Goal: Task Accomplishment & Management: Manage account settings

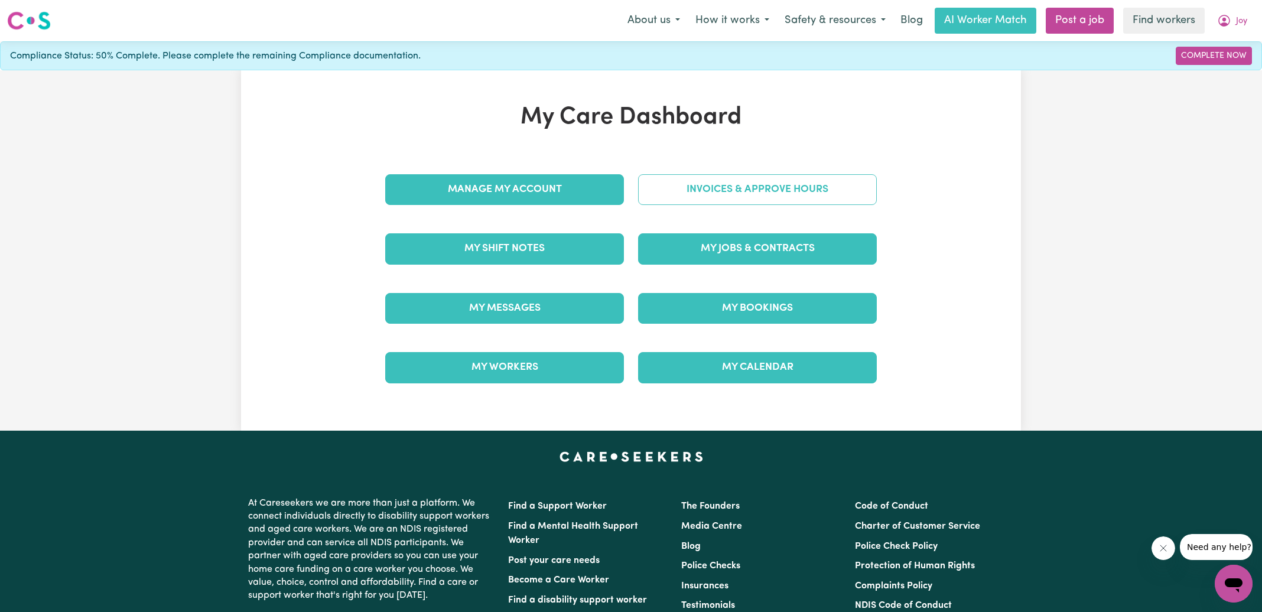
click at [717, 174] on link "Invoices & Approve Hours" at bounding box center [757, 189] width 239 height 31
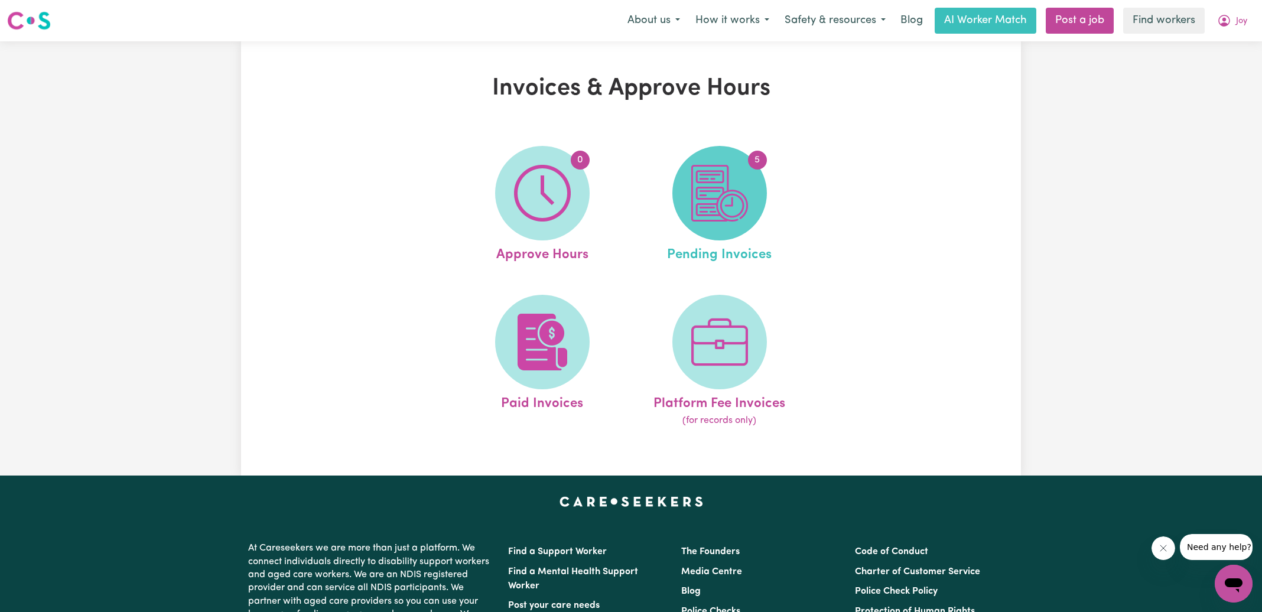
click at [698, 218] on img at bounding box center [719, 193] width 57 height 57
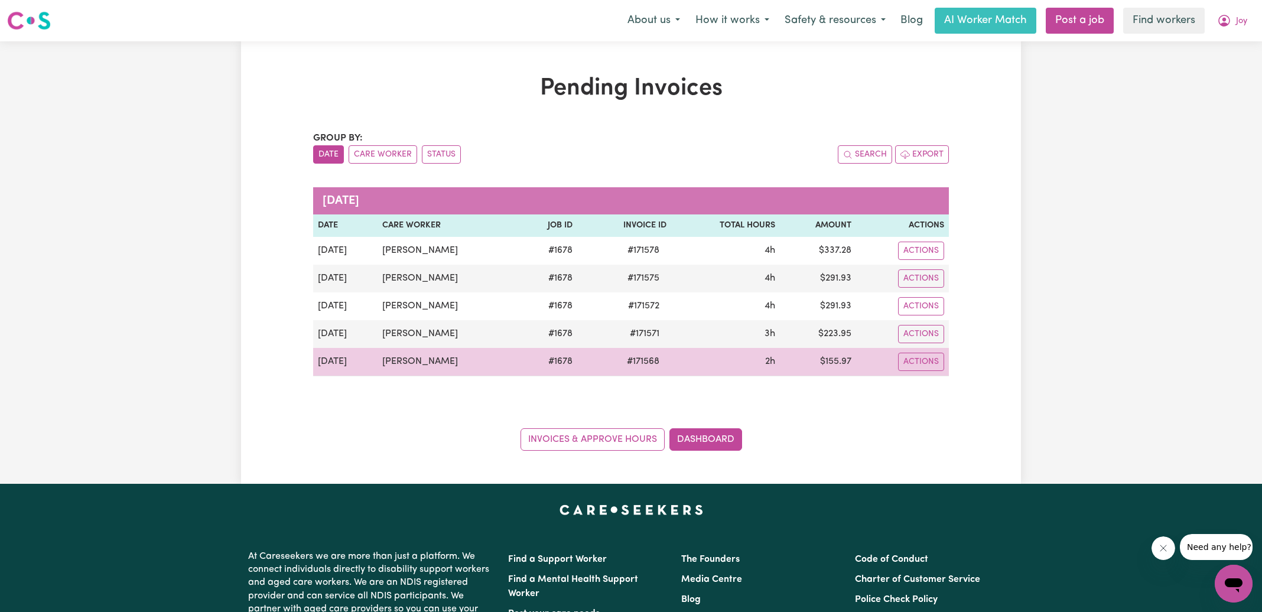
click at [648, 360] on span "# 171568" at bounding box center [643, 362] width 47 height 14
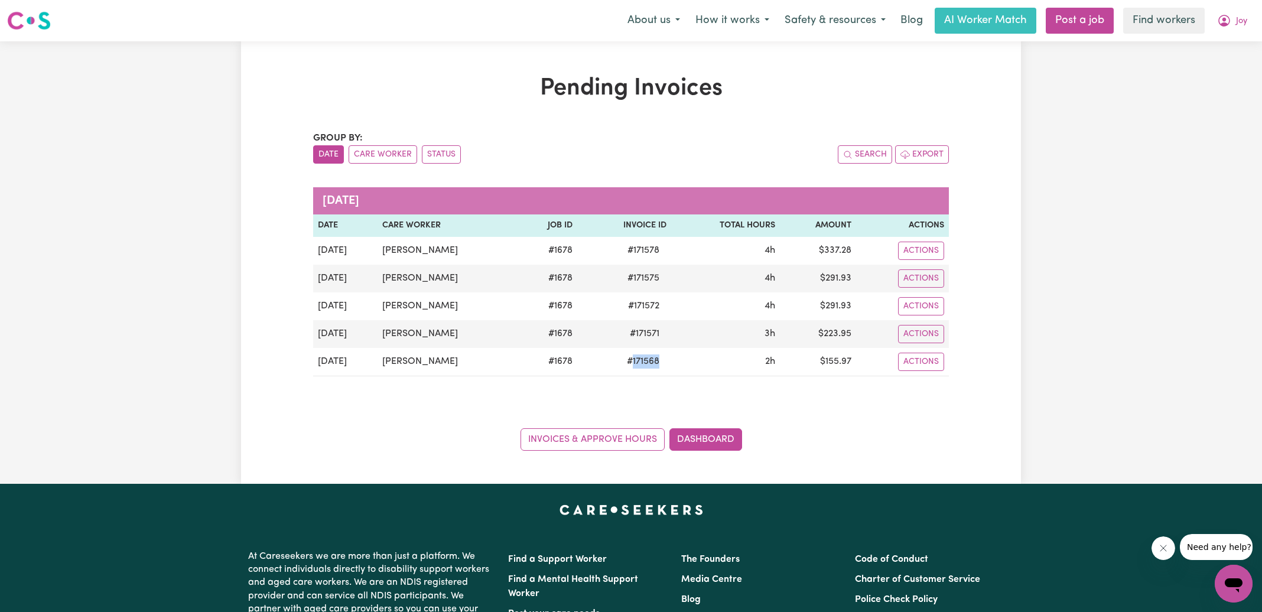
copy span "171568"
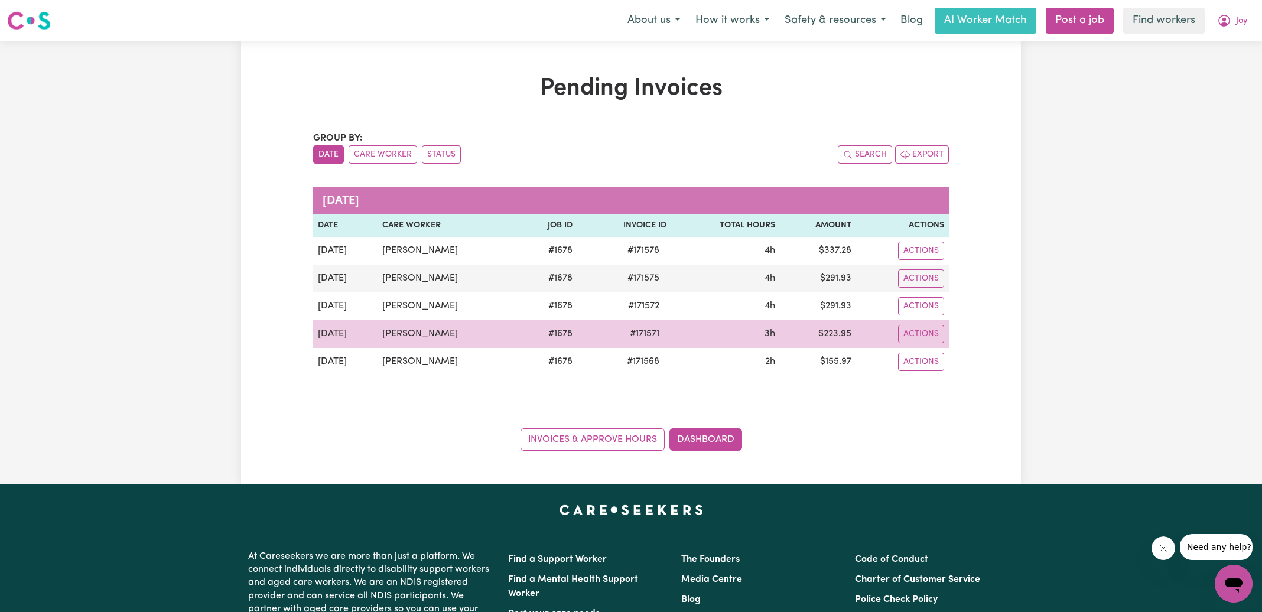
click at [638, 332] on span "# 171571" at bounding box center [645, 334] width 44 height 14
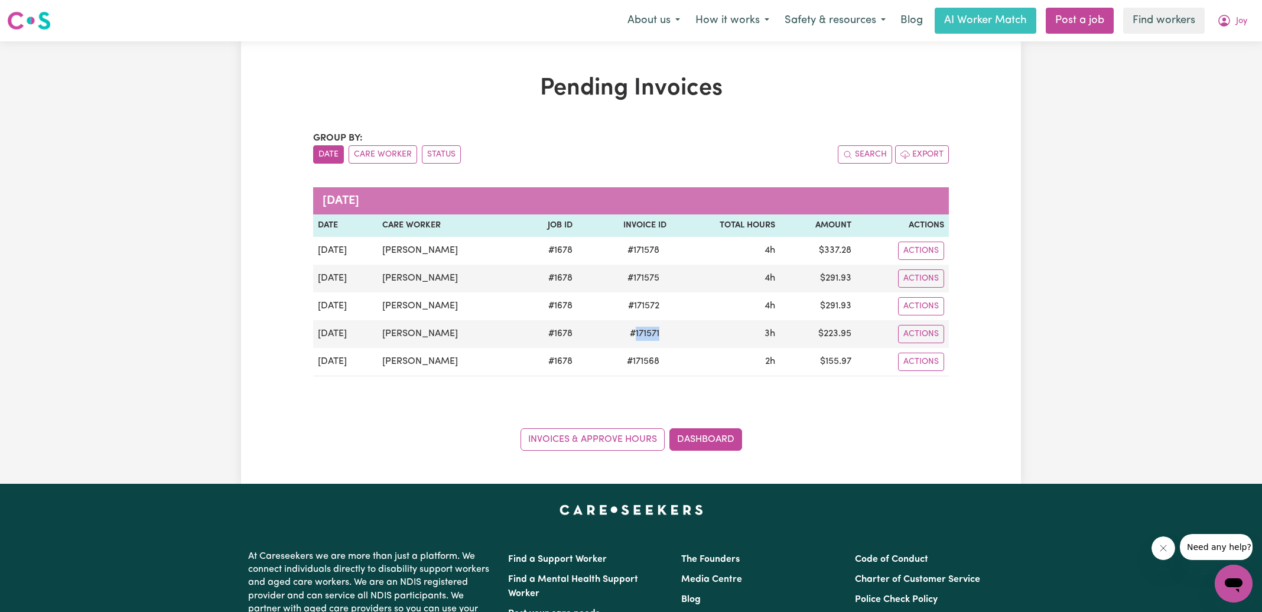
copy span "171571"
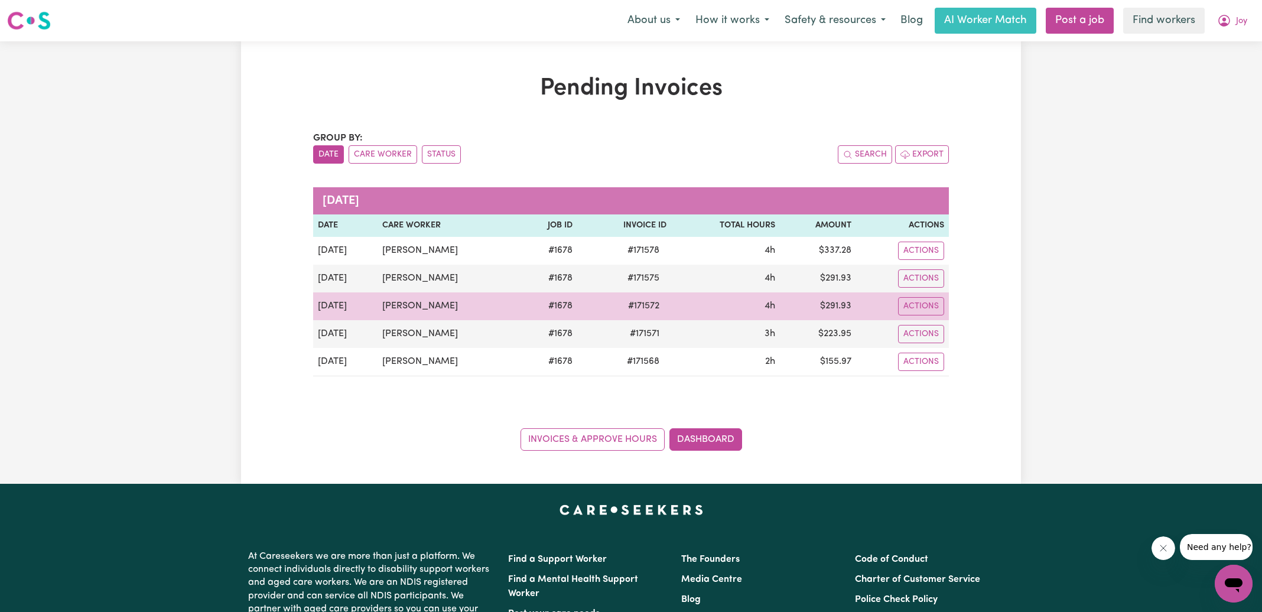
click at [654, 306] on span "# 171572" at bounding box center [644, 306] width 46 height 14
click at [630, 303] on span "# 171572" at bounding box center [644, 306] width 46 height 14
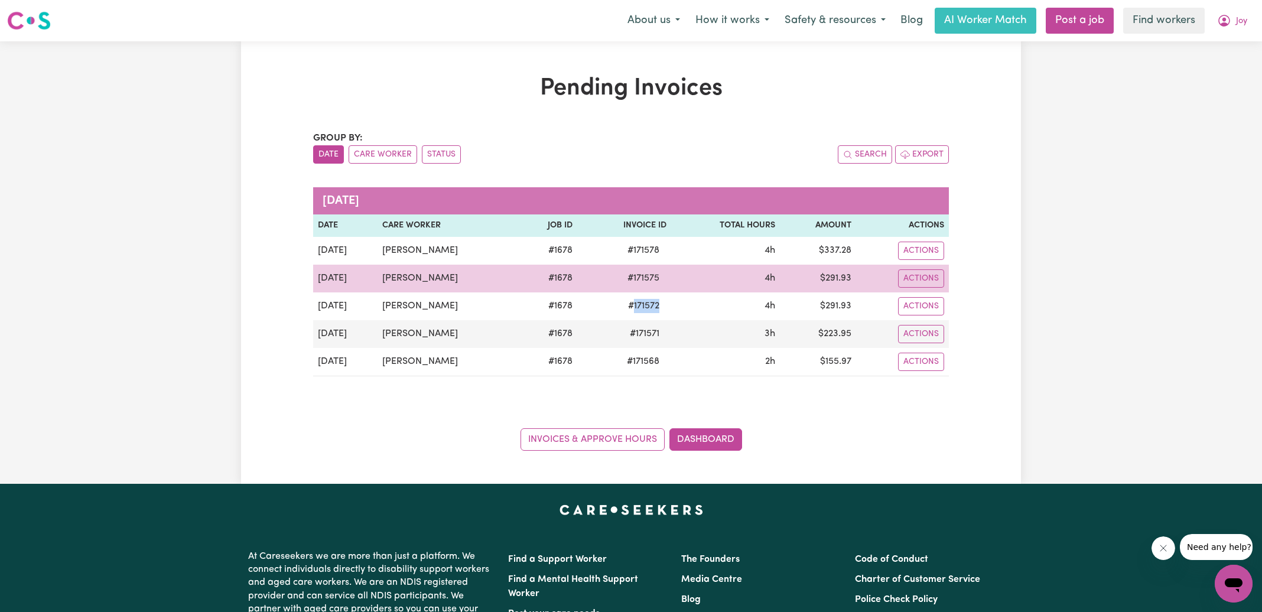
drag, startPoint x: 630, startPoint y: 303, endPoint x: 675, endPoint y: 285, distance: 48.3
click at [630, 303] on span "# 171572" at bounding box center [644, 306] width 46 height 14
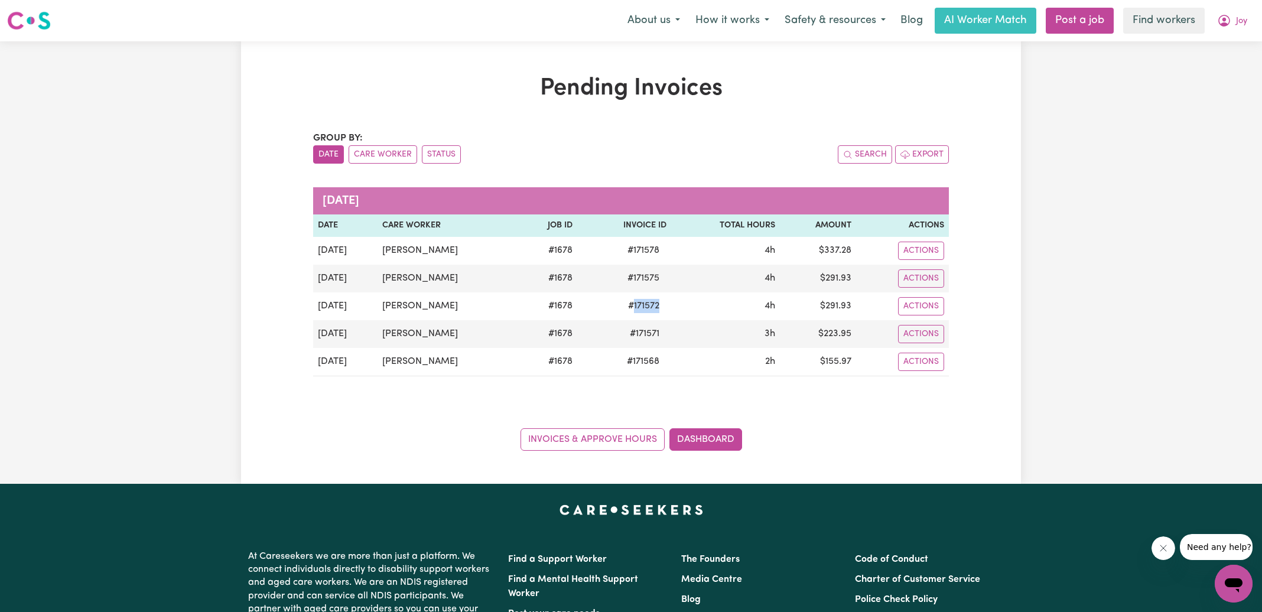
copy span "171572"
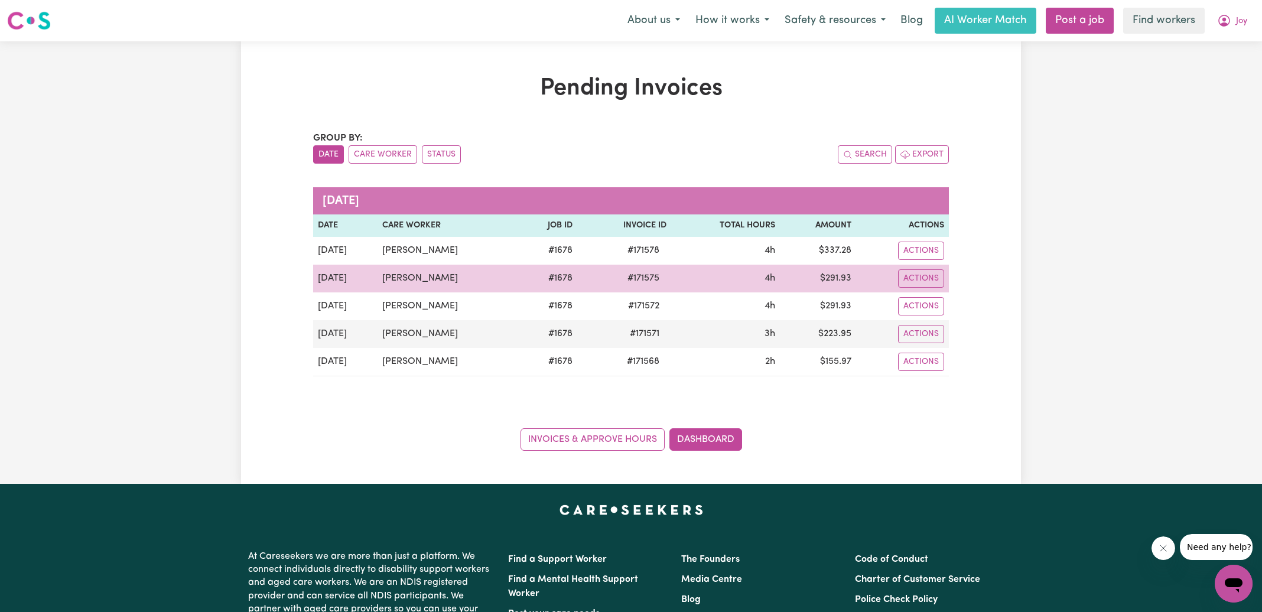
click at [645, 278] on span "# 171575" at bounding box center [644, 278] width 46 height 14
click at [632, 286] on td "# 171575" at bounding box center [624, 279] width 94 height 28
click at [634, 284] on td "# 171575" at bounding box center [624, 279] width 94 height 28
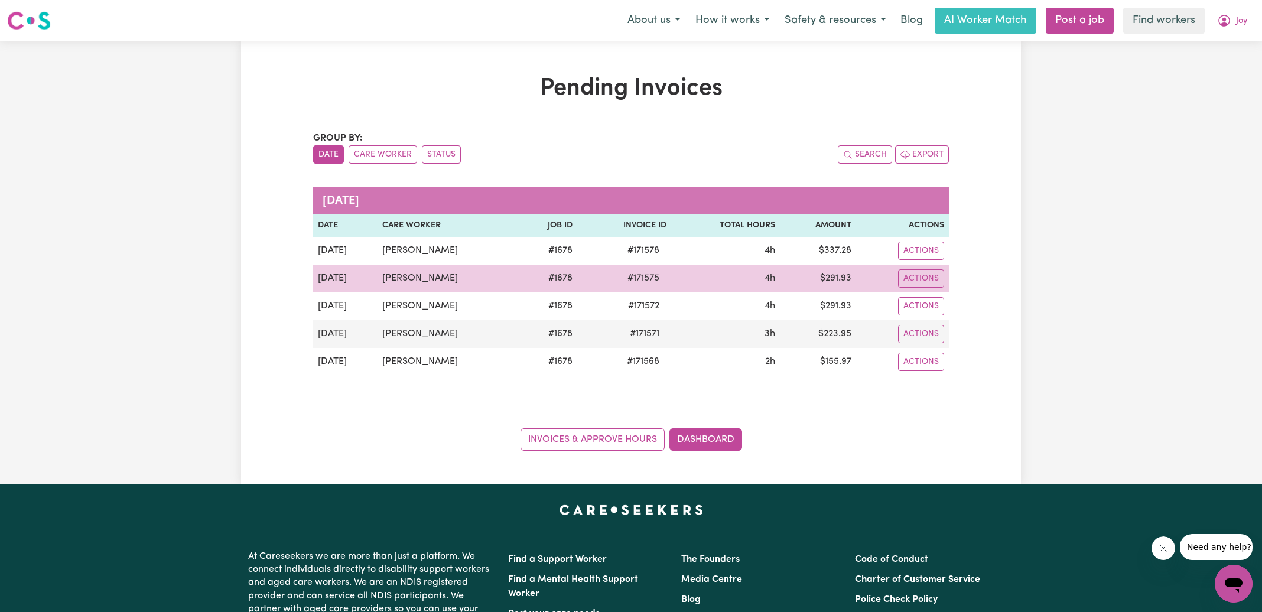
click at [642, 275] on span "# 171575" at bounding box center [644, 278] width 46 height 14
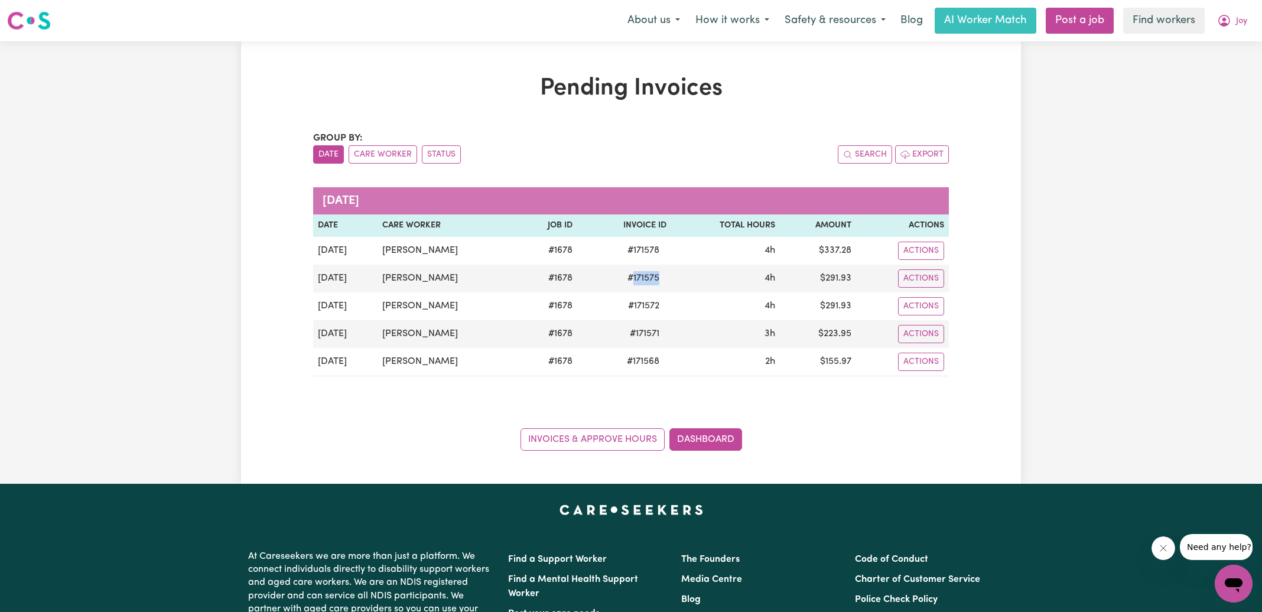
copy span "171575"
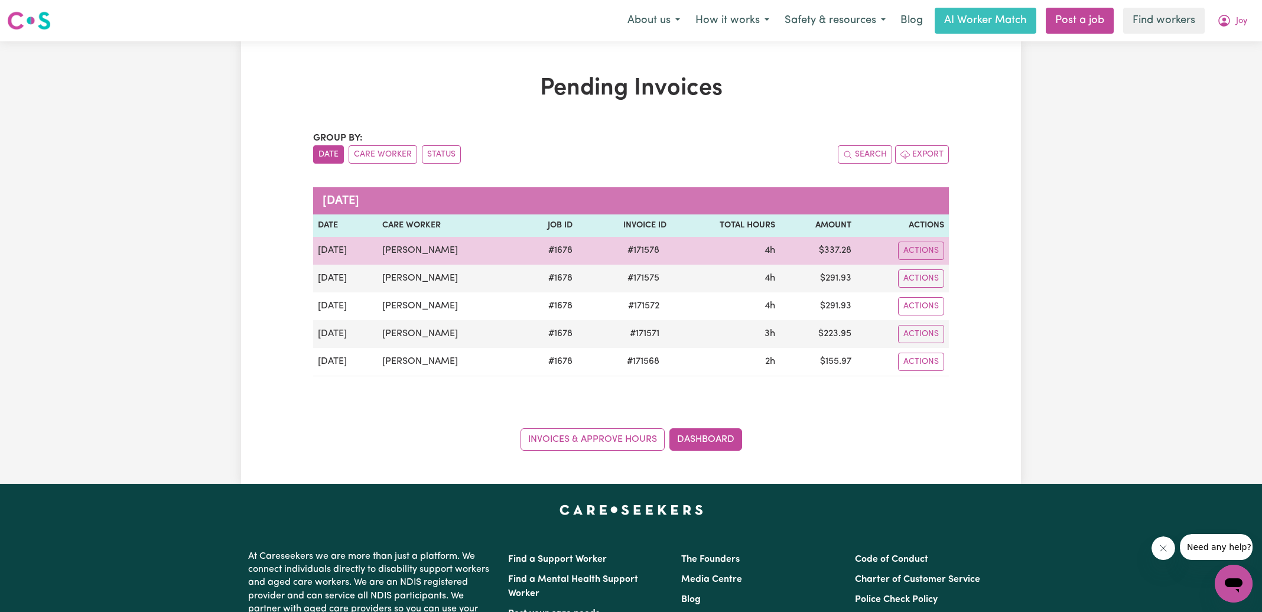
click at [643, 249] on span "# 171578" at bounding box center [644, 250] width 46 height 14
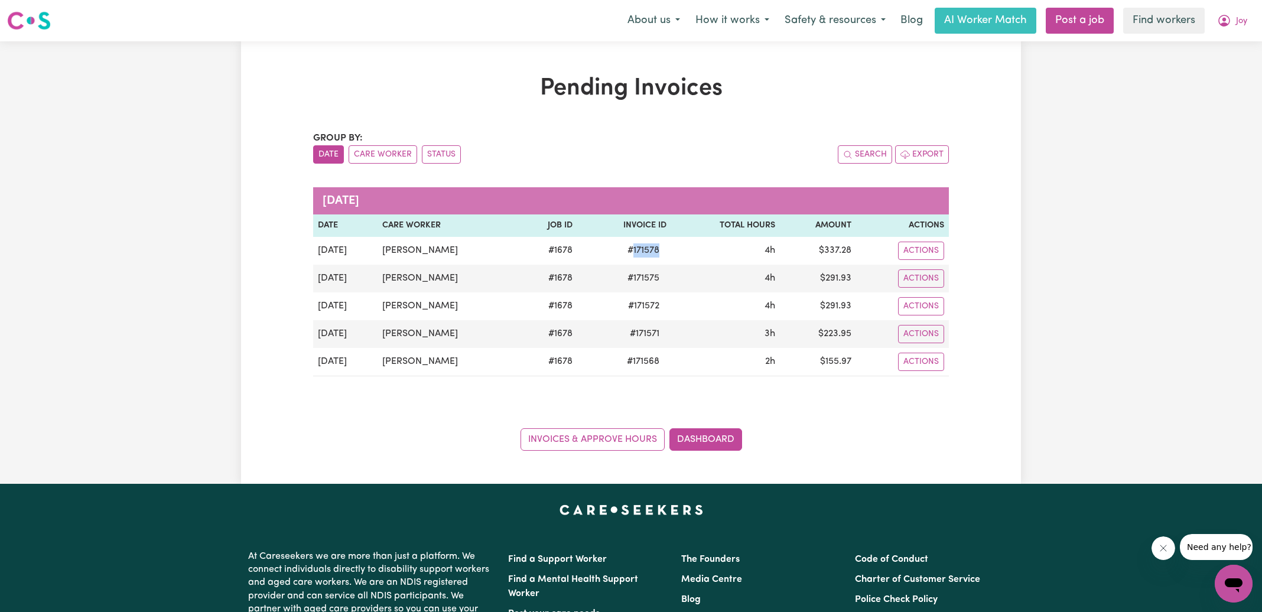
copy span "171578"
click at [1227, 20] on icon "My Account" at bounding box center [1224, 21] width 14 height 14
click at [1207, 67] on link "Logout" at bounding box center [1207, 68] width 93 height 22
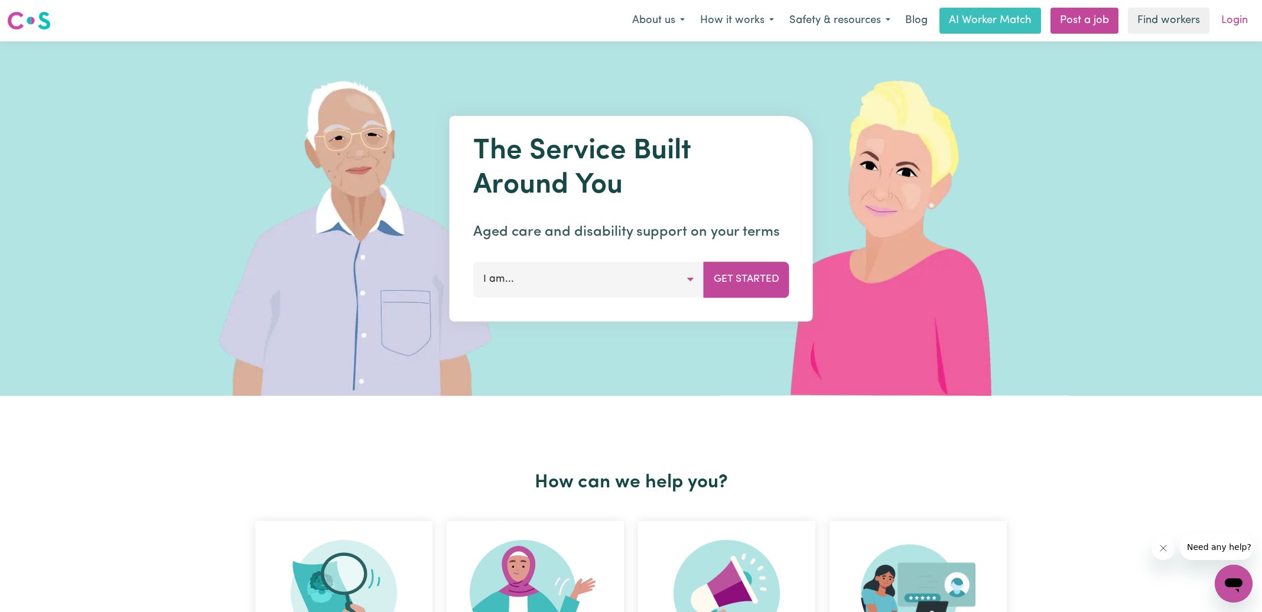
click at [1236, 25] on link "Login" at bounding box center [1234, 21] width 41 height 26
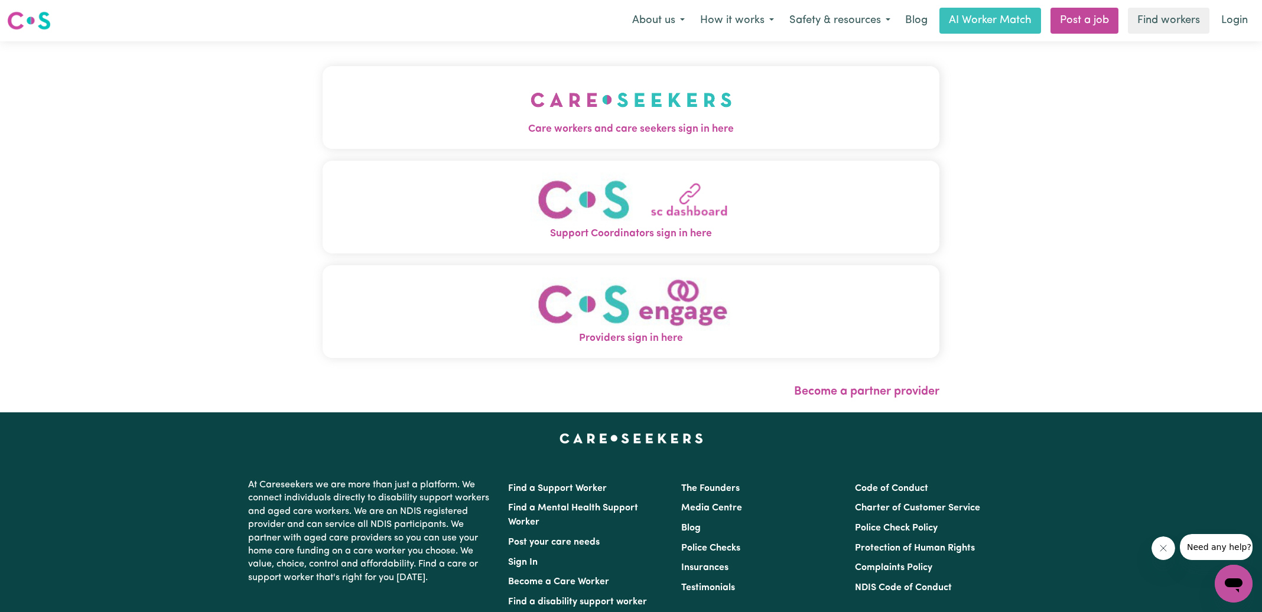
click at [658, 134] on span "Care workers and care seekers sign in here" at bounding box center [631, 129] width 617 height 15
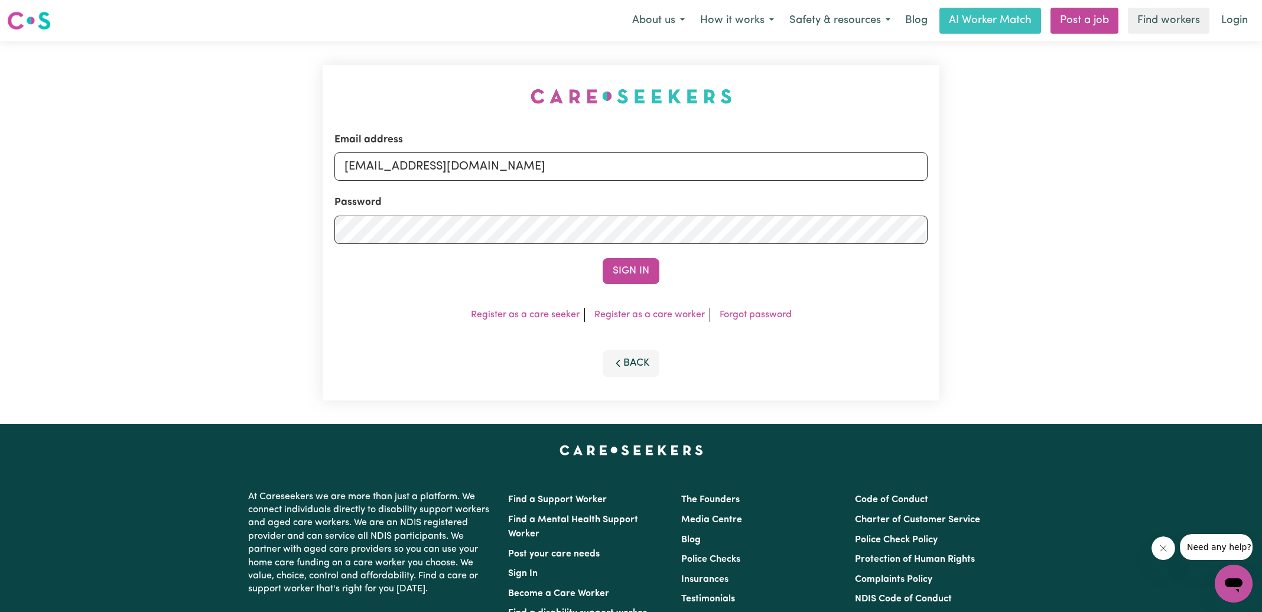
click at [291, 120] on div "Email address [EMAIL_ADDRESS][DOMAIN_NAME] Password Sign In Register as a care …" at bounding box center [631, 232] width 1262 height 383
drag, startPoint x: 403, startPoint y: 165, endPoint x: 1009, endPoint y: 184, distance: 606.1
click at [1008, 184] on div "Email address [EMAIL_ADDRESS][DOMAIN_NAME] Password Sign In Register as a care …" at bounding box center [631, 232] width 1262 height 383
type input "[EMAIL_ADDRESS][DOMAIN_NAME]"
click at [603, 258] on button "Sign In" at bounding box center [631, 271] width 57 height 26
